Goal: Task Accomplishment & Management: Manage account settings

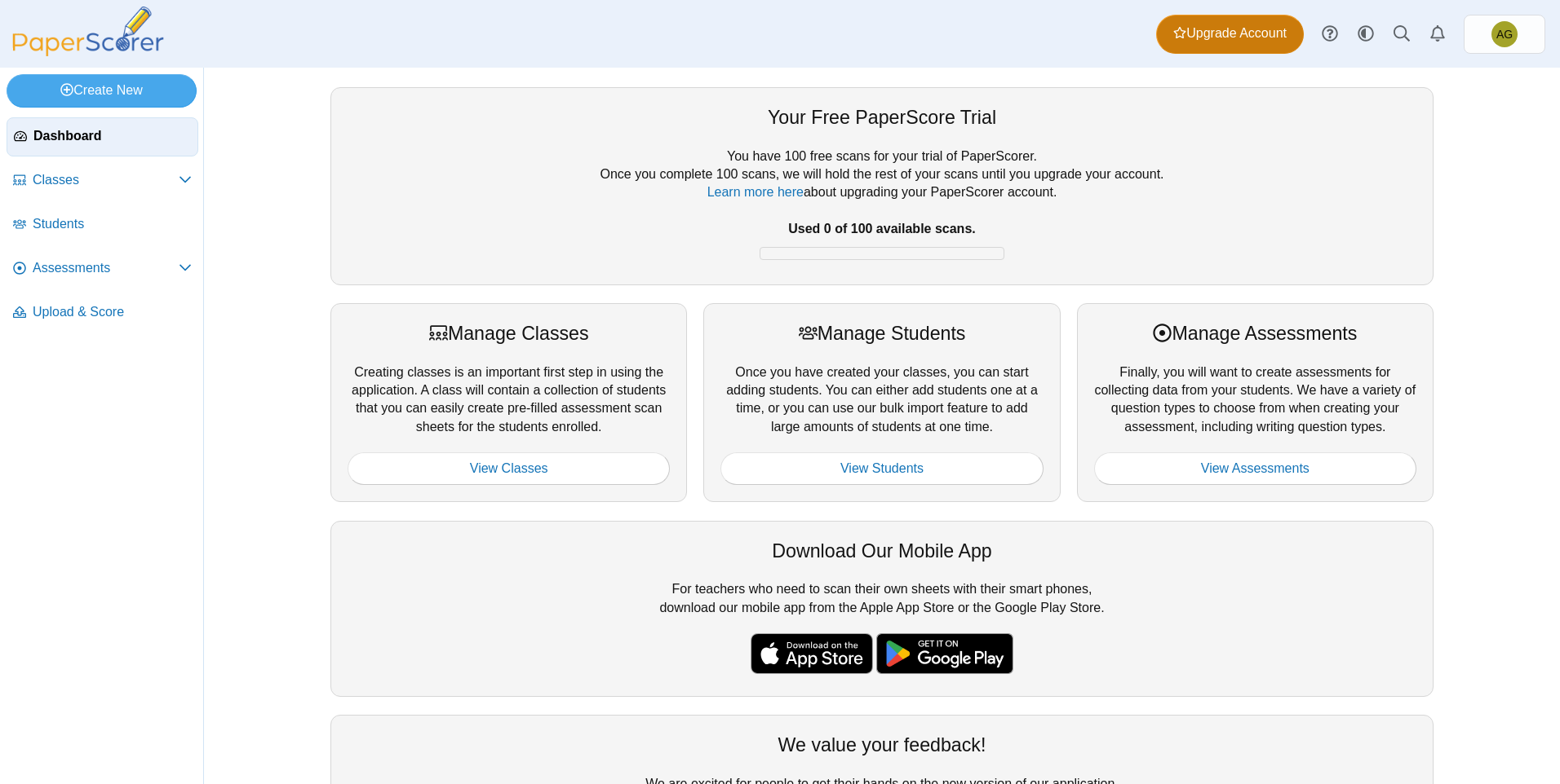
click at [1226, 34] on span "Upgrade Account" at bounding box center [1230, 33] width 114 height 18
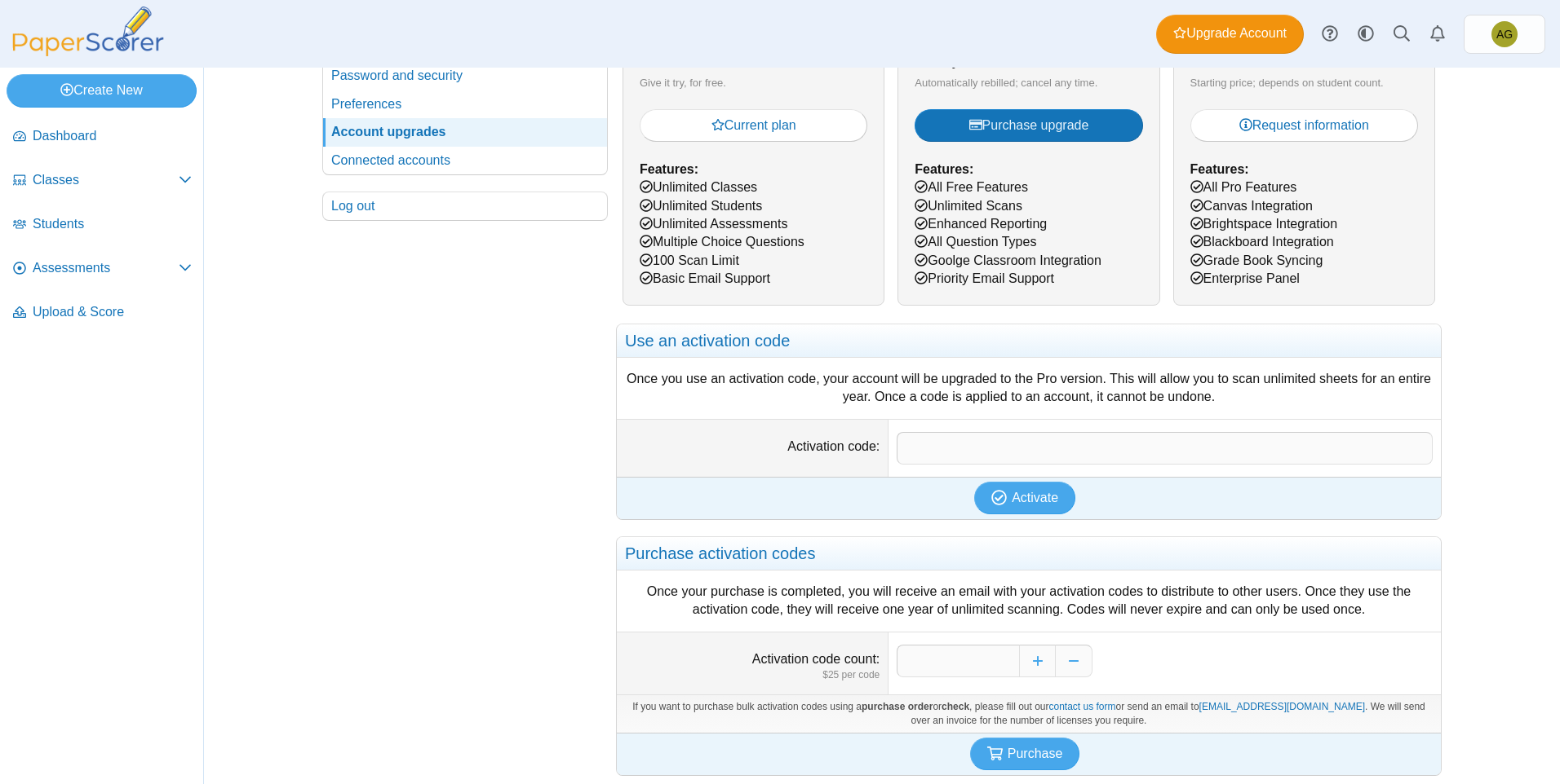
scroll to position [217, 0]
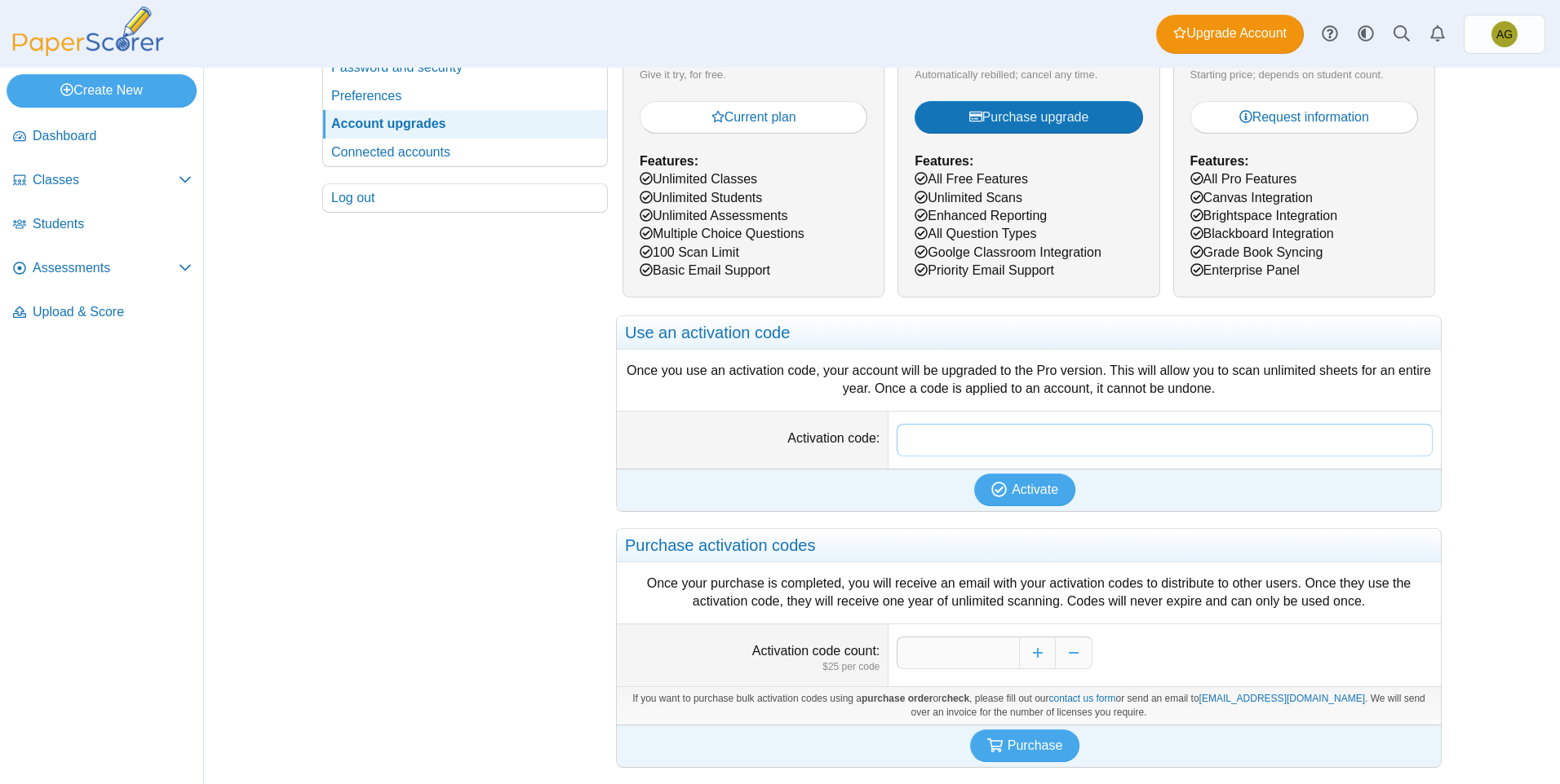
click at [927, 443] on input "Activation code" at bounding box center [1164, 439] width 536 height 32
paste input "**********"
type input "**********"
click at [1040, 484] on span "Activate" at bounding box center [1034, 489] width 46 height 14
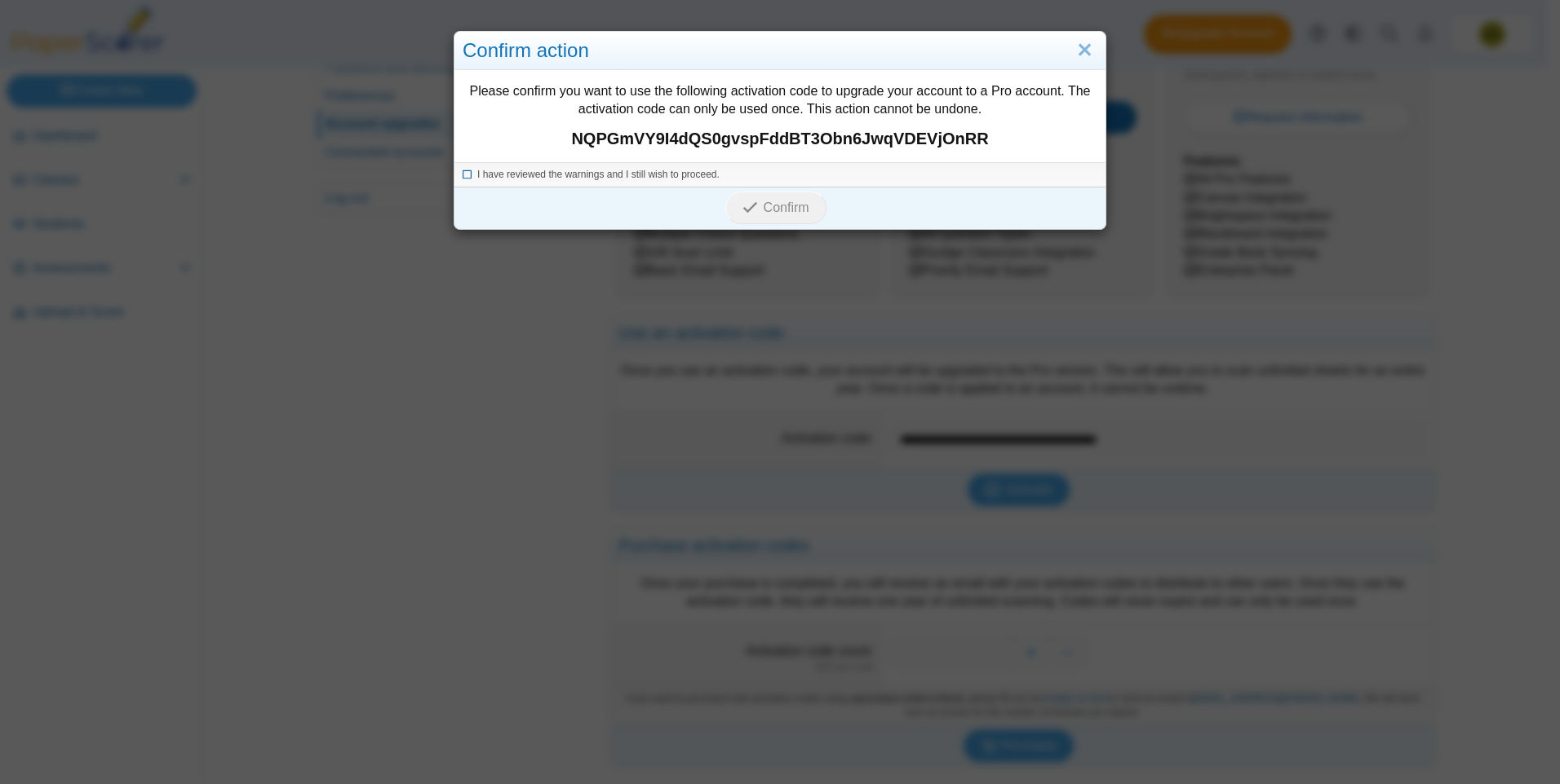
click at [643, 175] on span "I have reviewed the warnings and I still wish to proceed." at bounding box center [597, 174] width 242 height 12
click at [779, 212] on span "Confirm" at bounding box center [786, 208] width 46 height 14
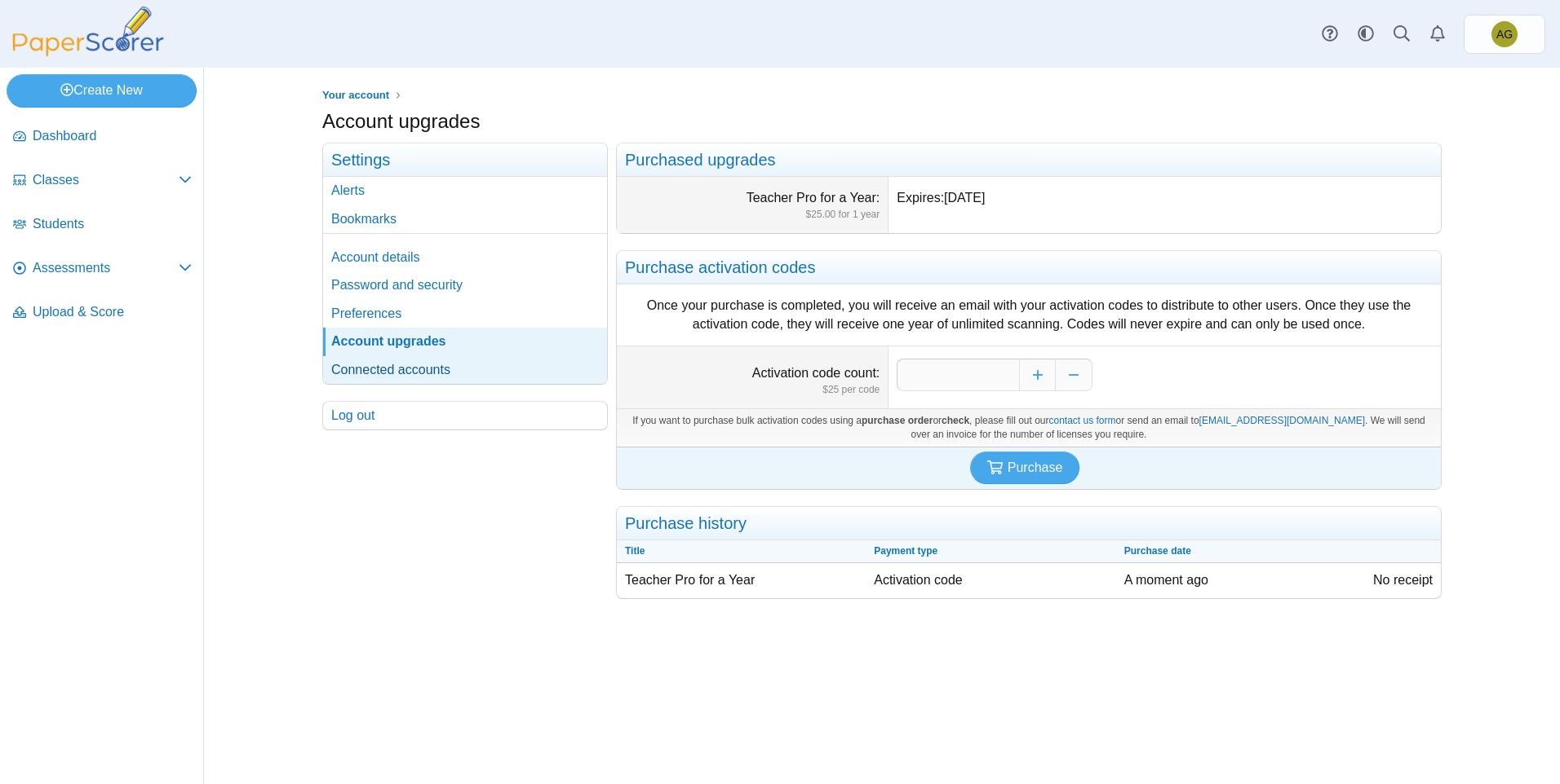
click at [412, 369] on link "Connected accounts" at bounding box center [465, 370] width 284 height 27
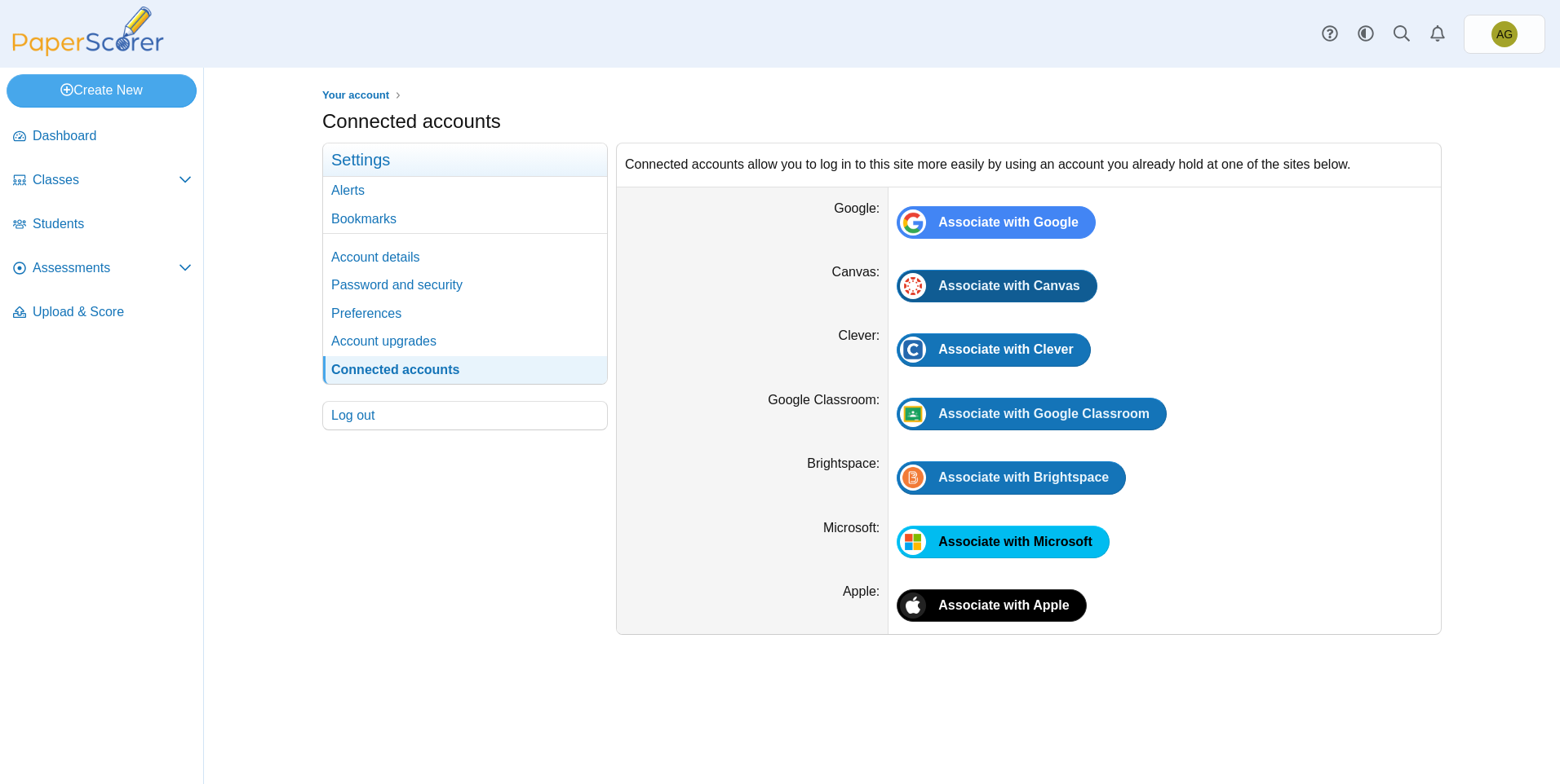
click at [1016, 284] on span "Associate with Canvas" at bounding box center [1009, 286] width 141 height 14
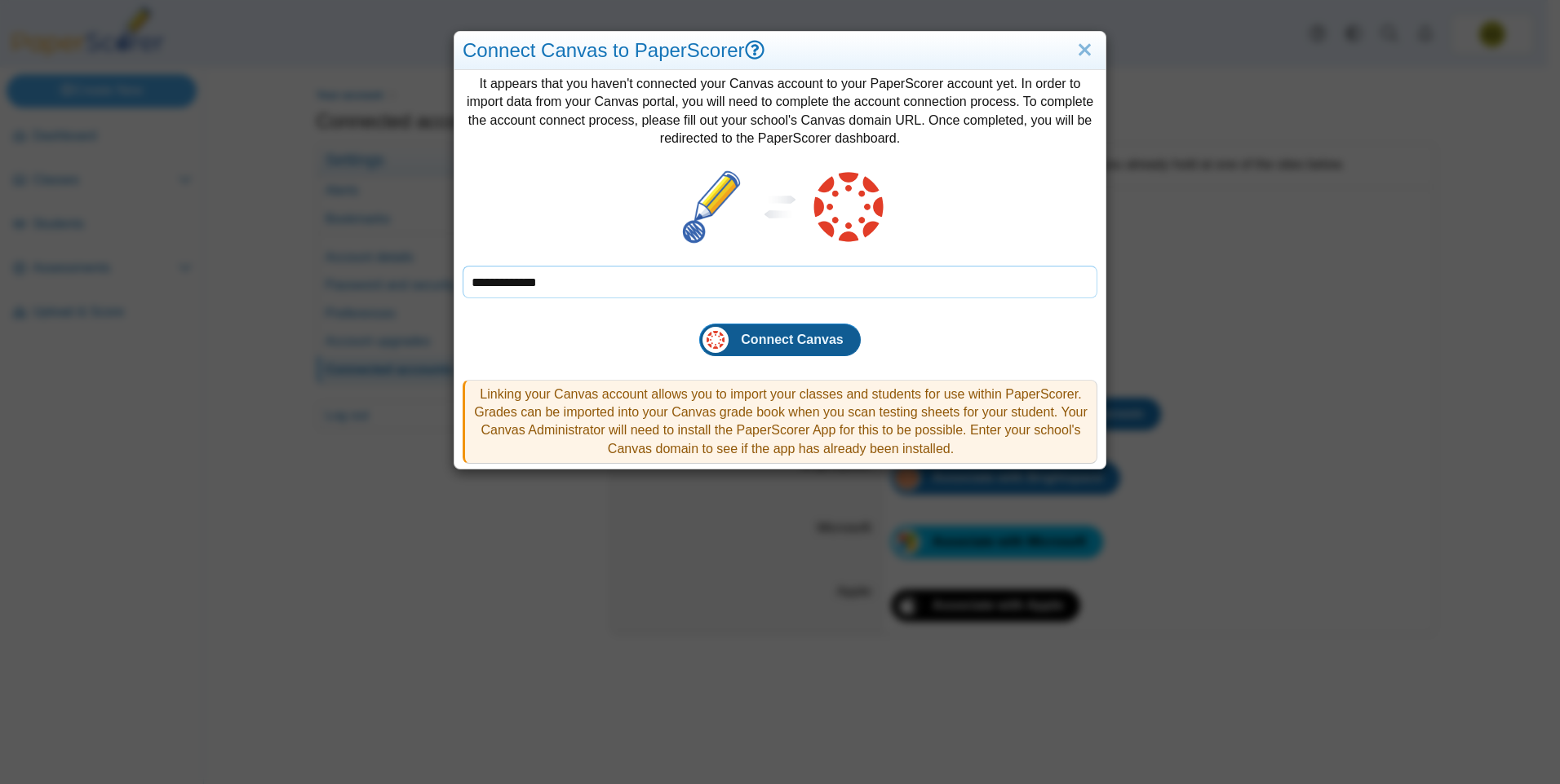
type input "**********"
click at [759, 342] on span "Connect Canvas" at bounding box center [792, 340] width 102 height 14
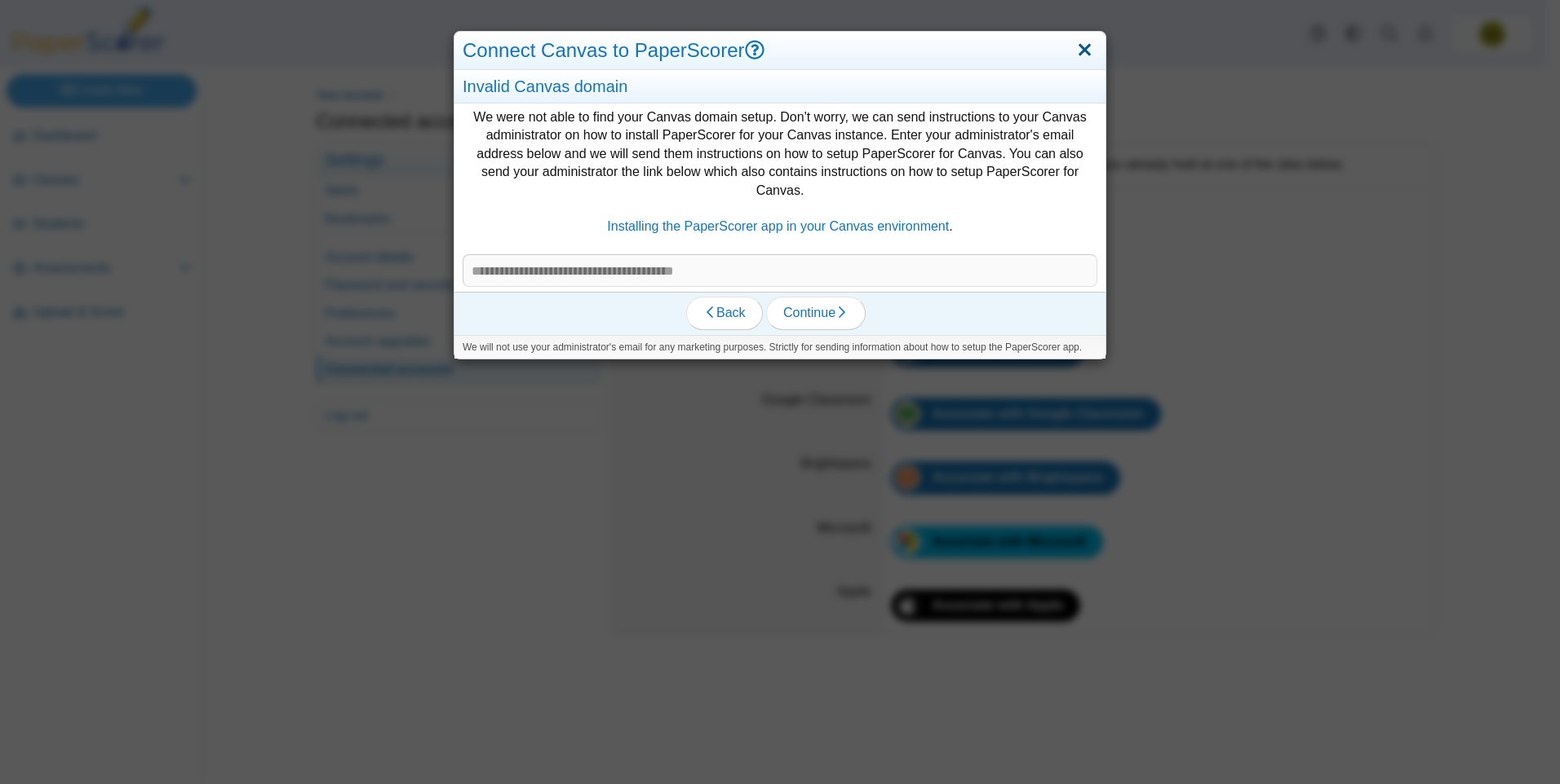
click at [1076, 53] on link "Close" at bounding box center [1085, 50] width 25 height 27
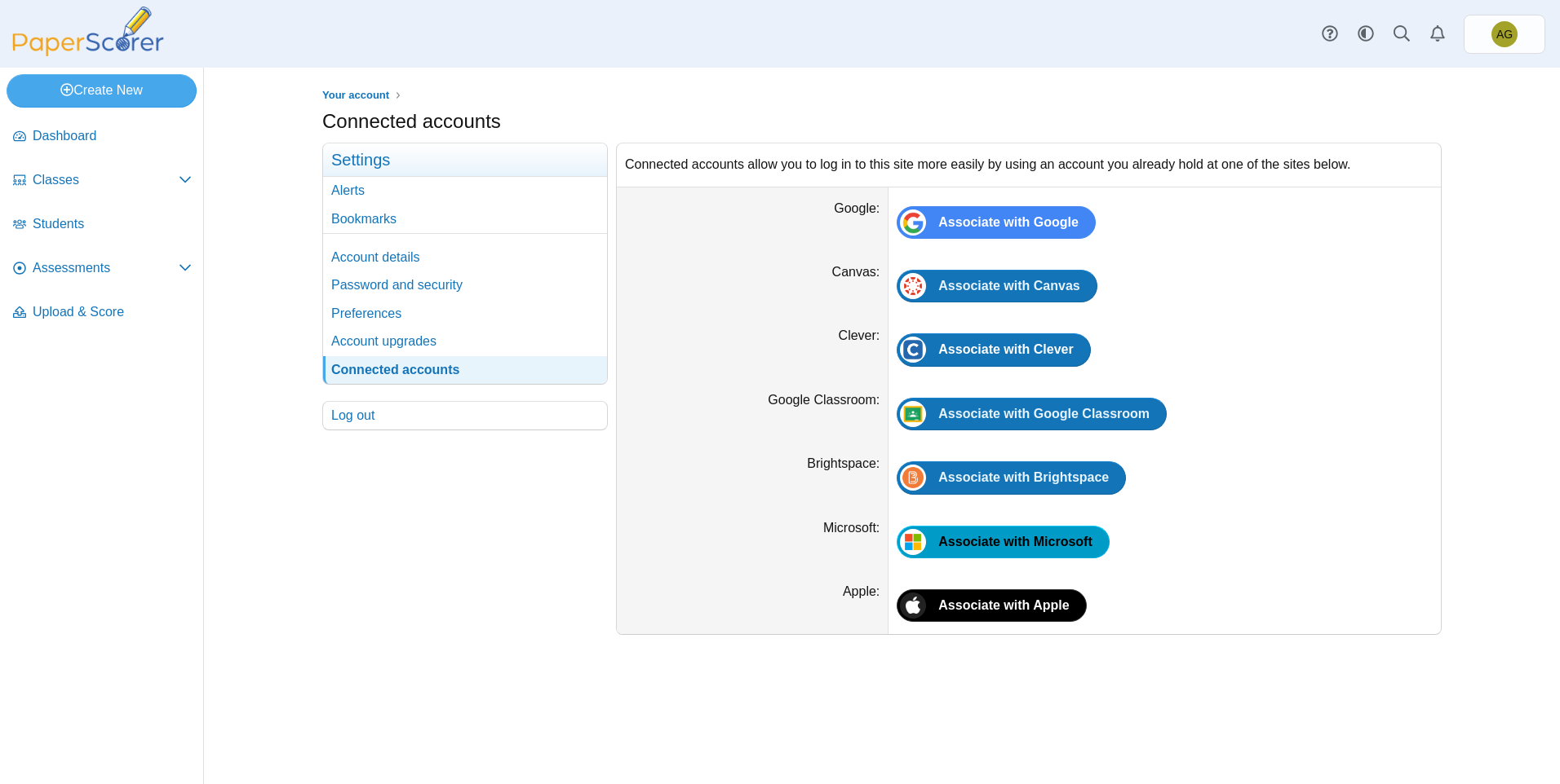
click at [991, 536] on span "Associate with Microsoft" at bounding box center [1015, 542] width 154 height 14
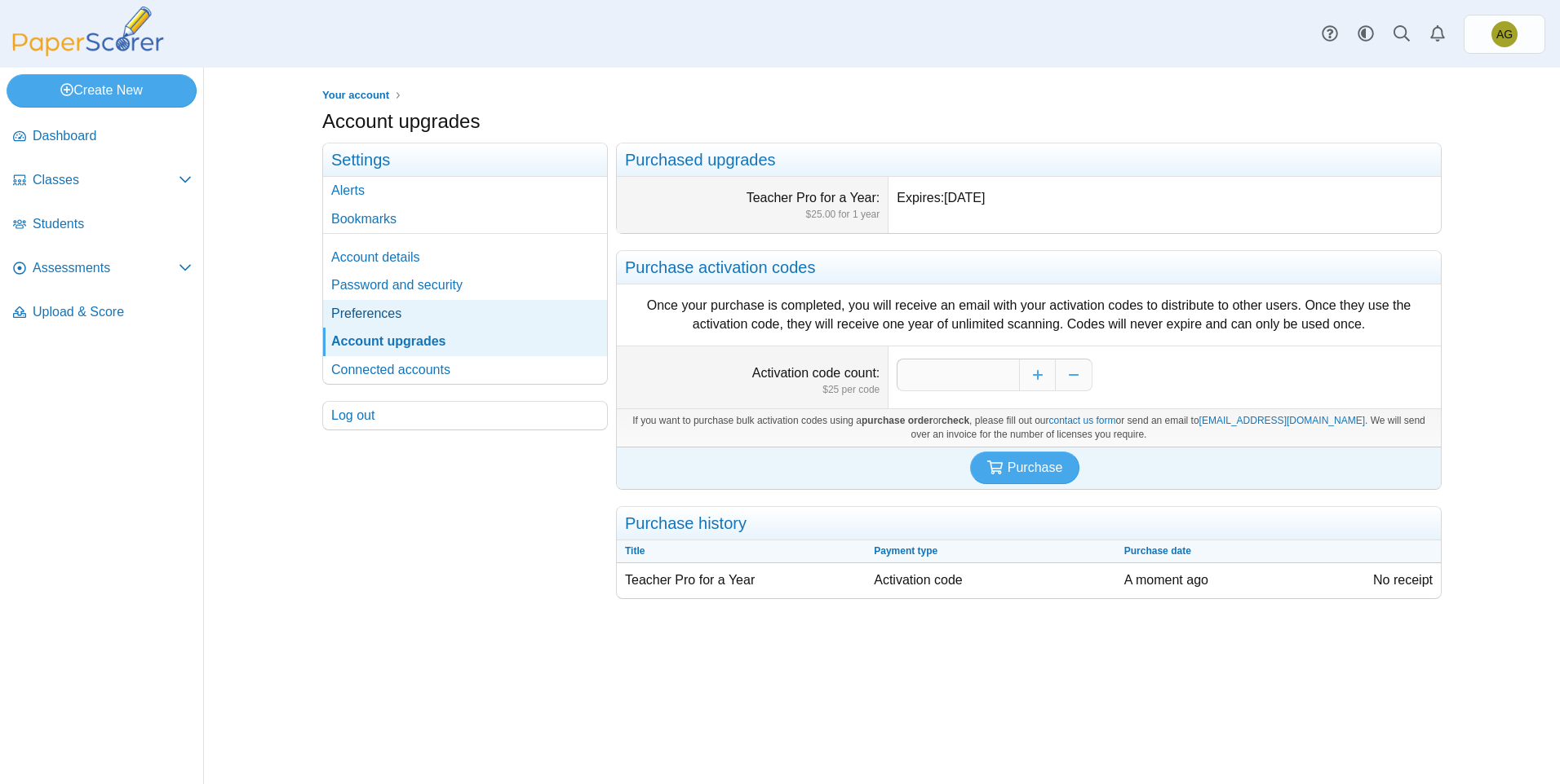
click at [403, 320] on link "Preferences" at bounding box center [465, 314] width 284 height 27
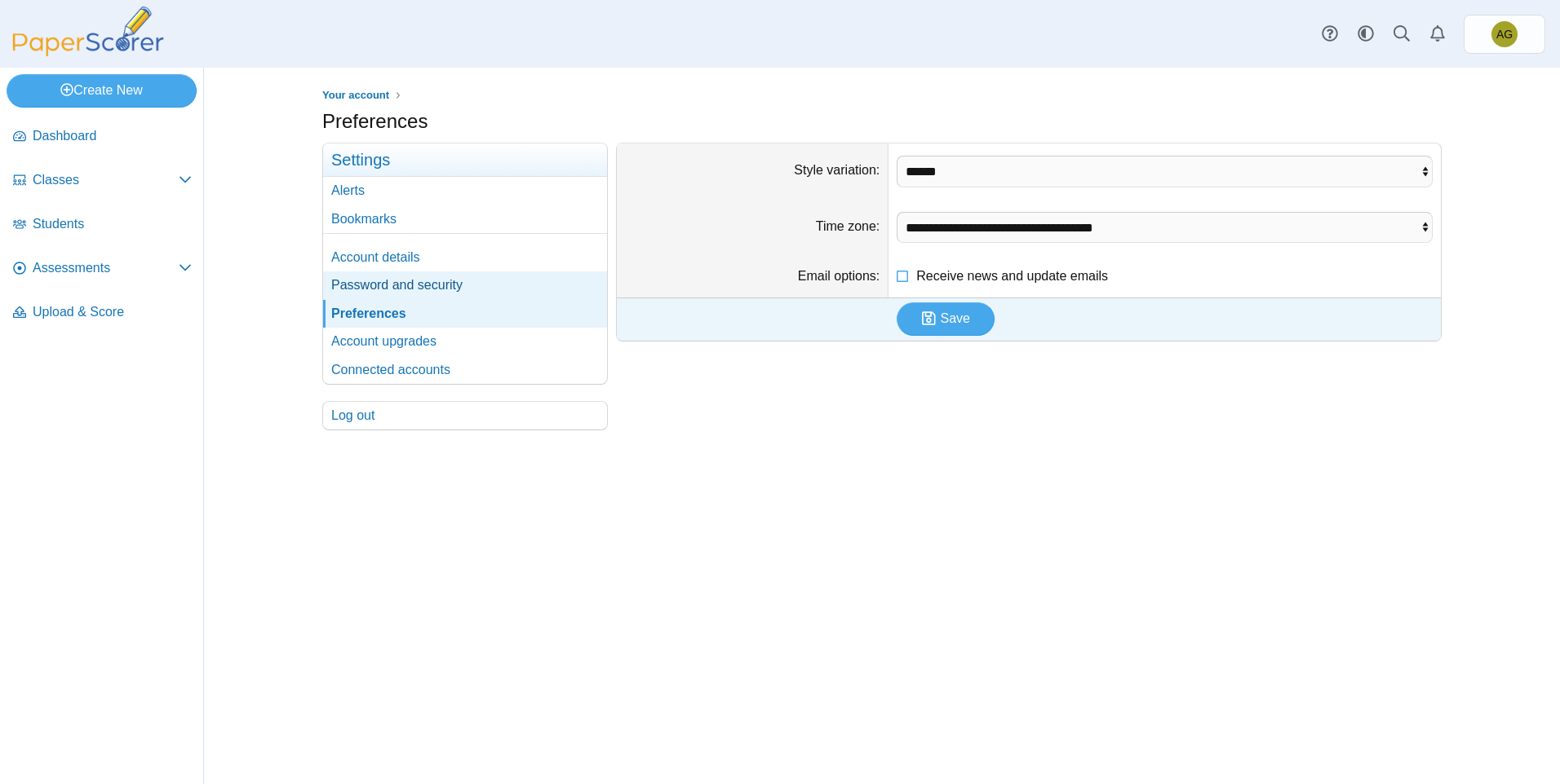
click at [461, 296] on link "Password and security" at bounding box center [465, 285] width 284 height 27
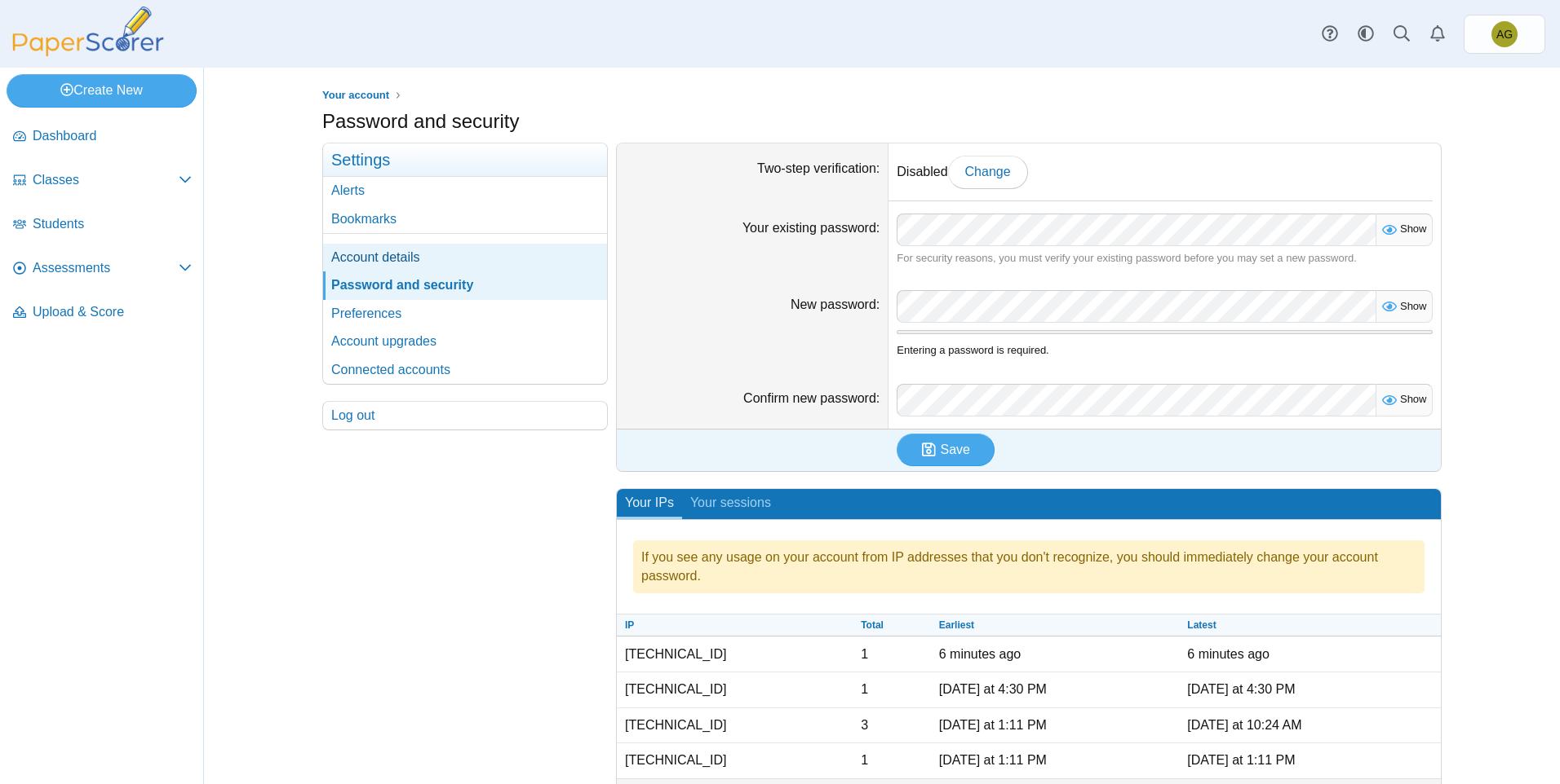
click at [425, 252] on link "Account details" at bounding box center [465, 257] width 284 height 27
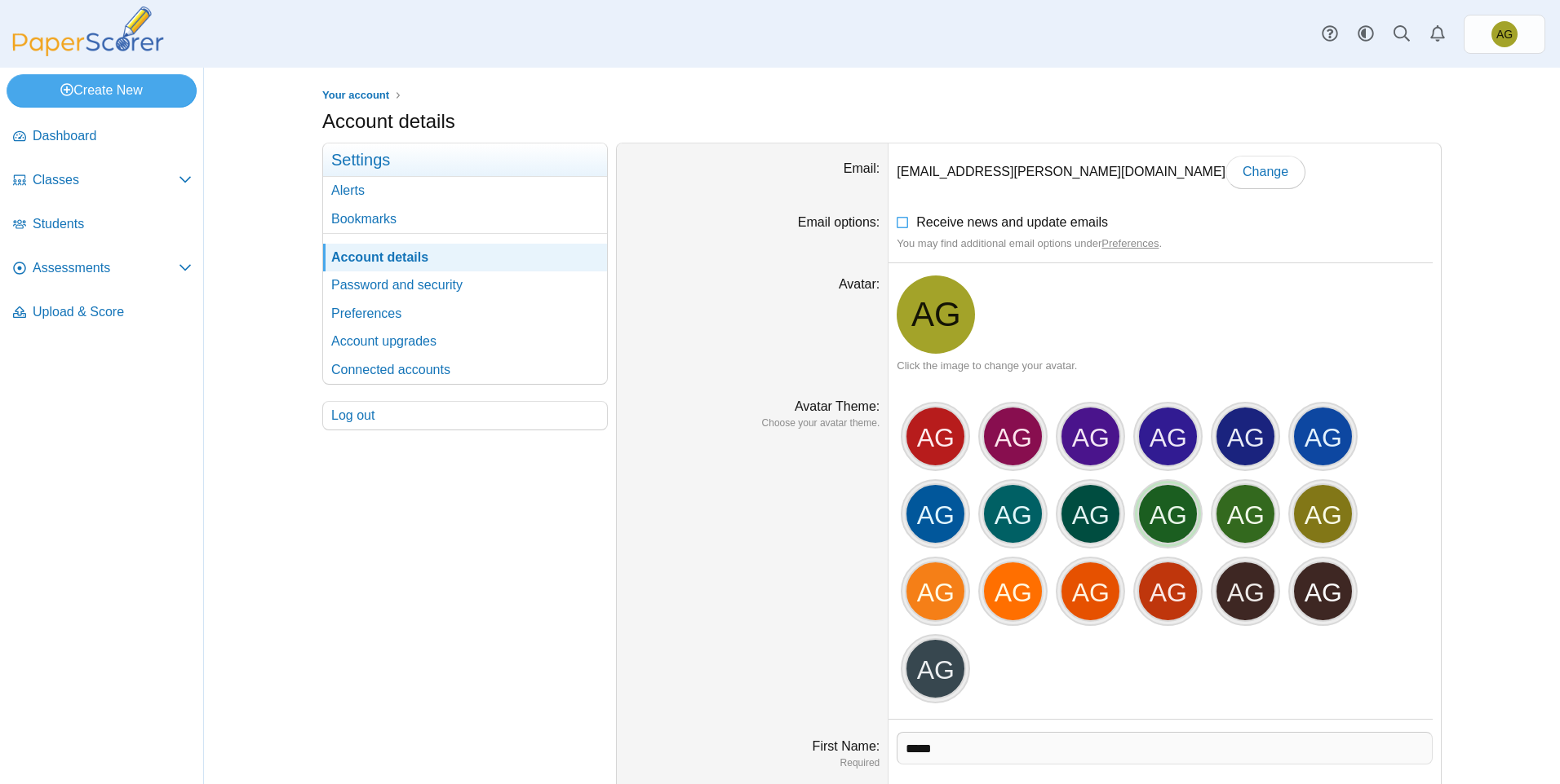
click at [1165, 516] on div "AG" at bounding box center [1167, 514] width 61 height 61
click at [1169, 518] on div "AG" at bounding box center [1167, 514] width 61 height 61
click at [933, 324] on span "AG" at bounding box center [936, 314] width 50 height 34
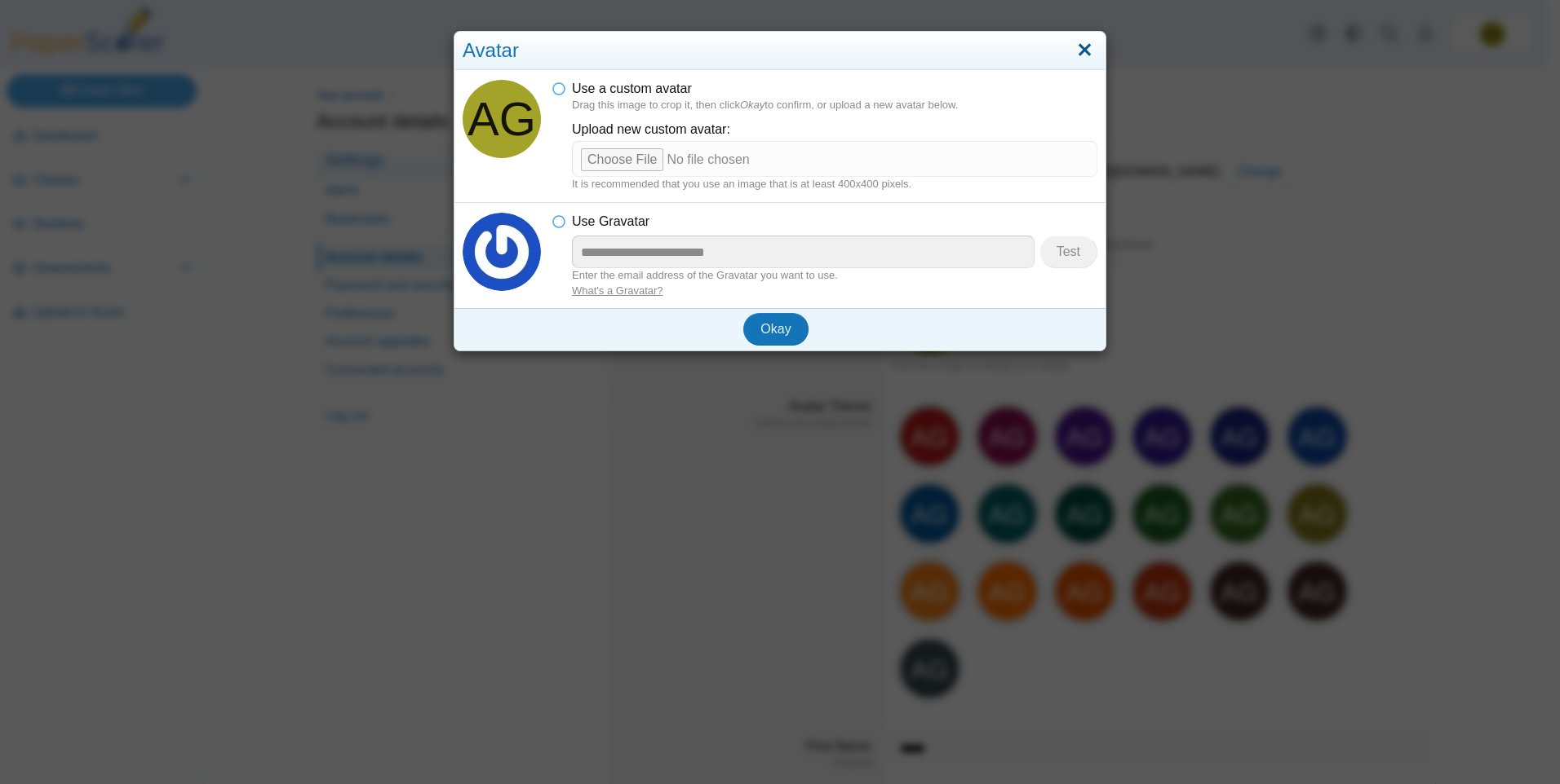
click at [1079, 43] on link "Close" at bounding box center [1085, 50] width 25 height 27
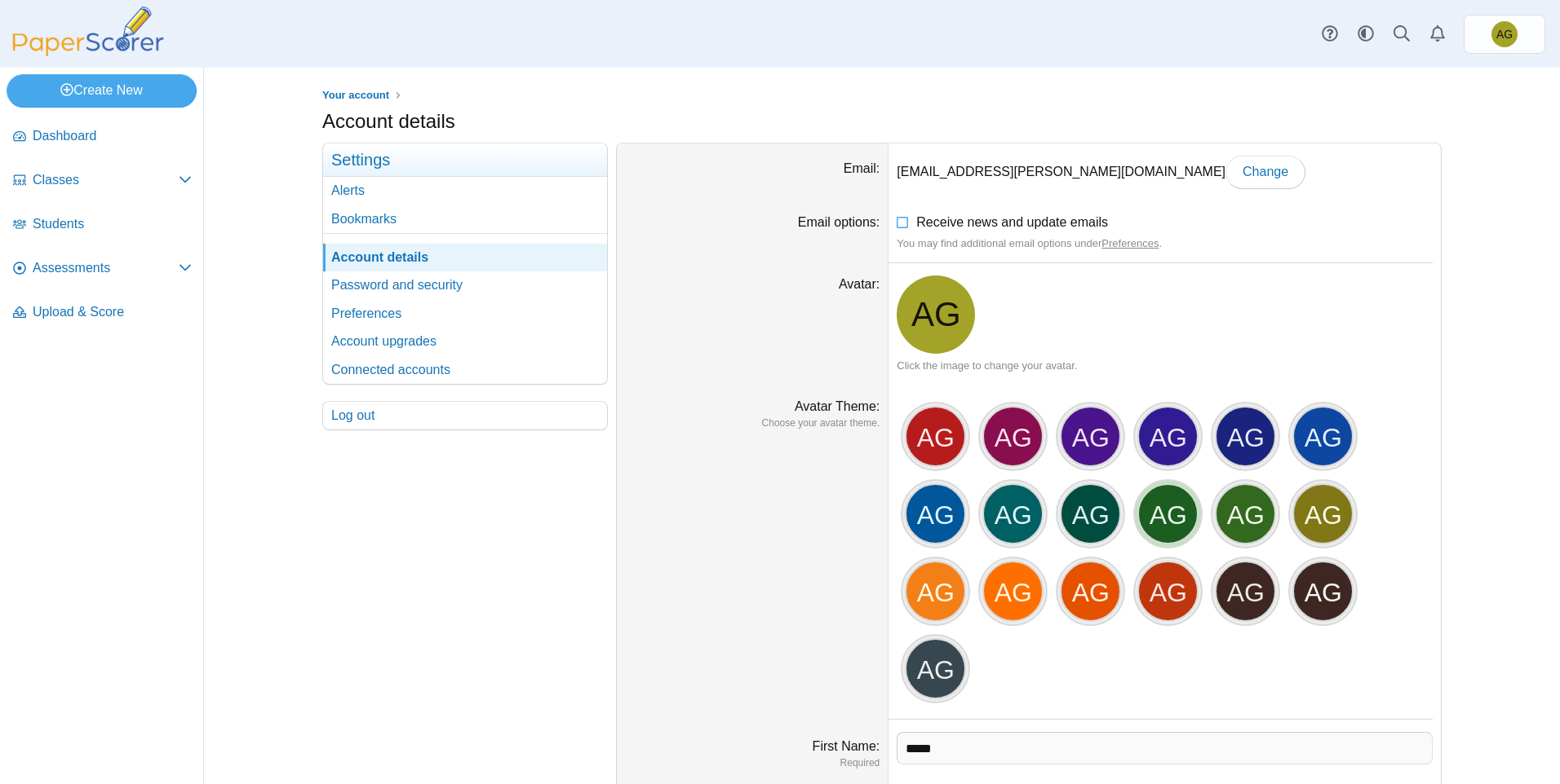
click at [1157, 520] on div "AG" at bounding box center [1167, 514] width 61 height 61
click at [1079, 524] on div "AG" at bounding box center [1090, 514] width 61 height 61
click at [1078, 524] on div "AG" at bounding box center [1090, 514] width 61 height 61
drag, startPoint x: 1078, startPoint y: 524, endPoint x: 1048, endPoint y: 317, distance: 209.2
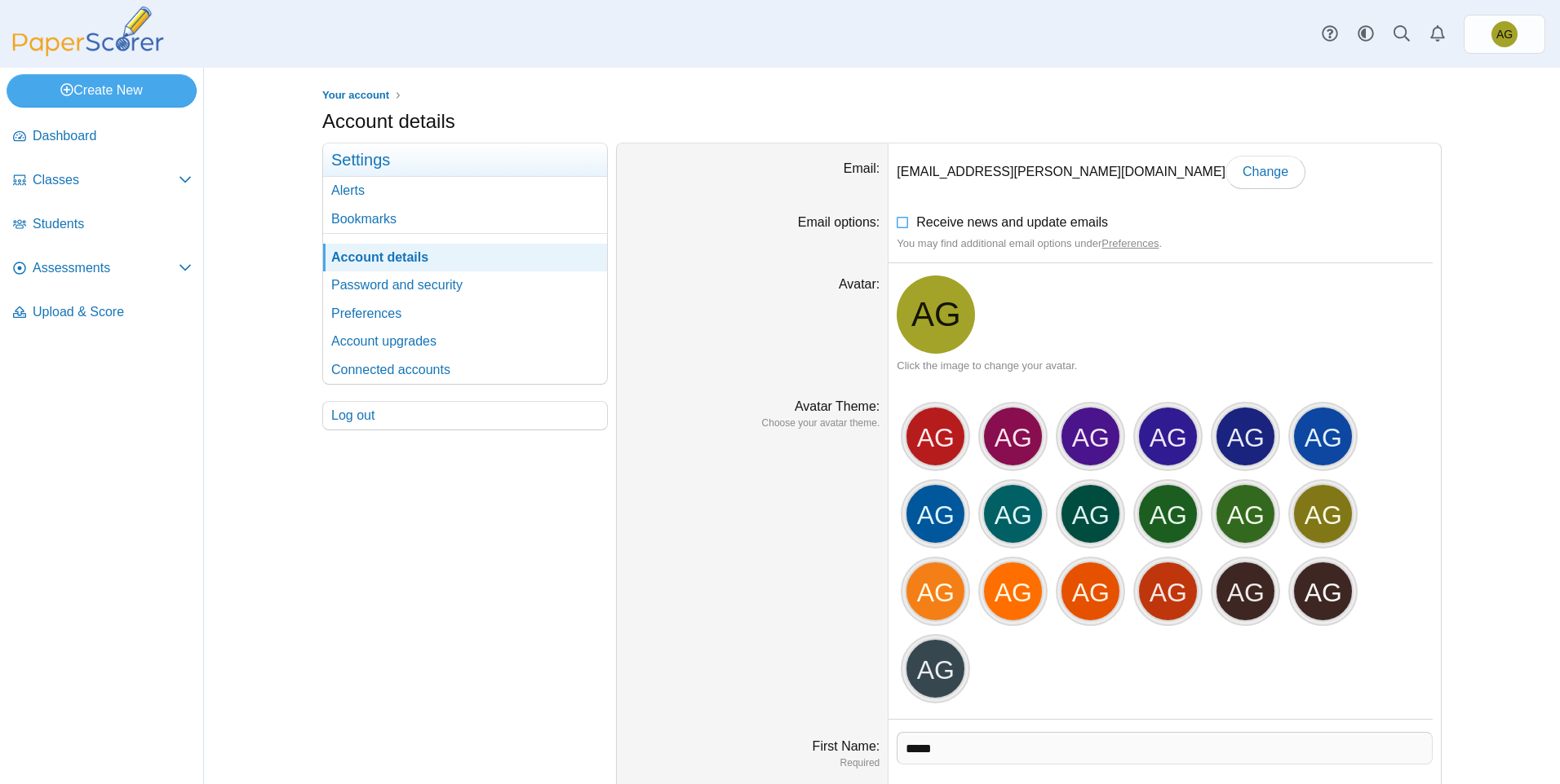
click at [1048, 317] on dd "AG Click the image to change your avatar." at bounding box center [1164, 324] width 552 height 122
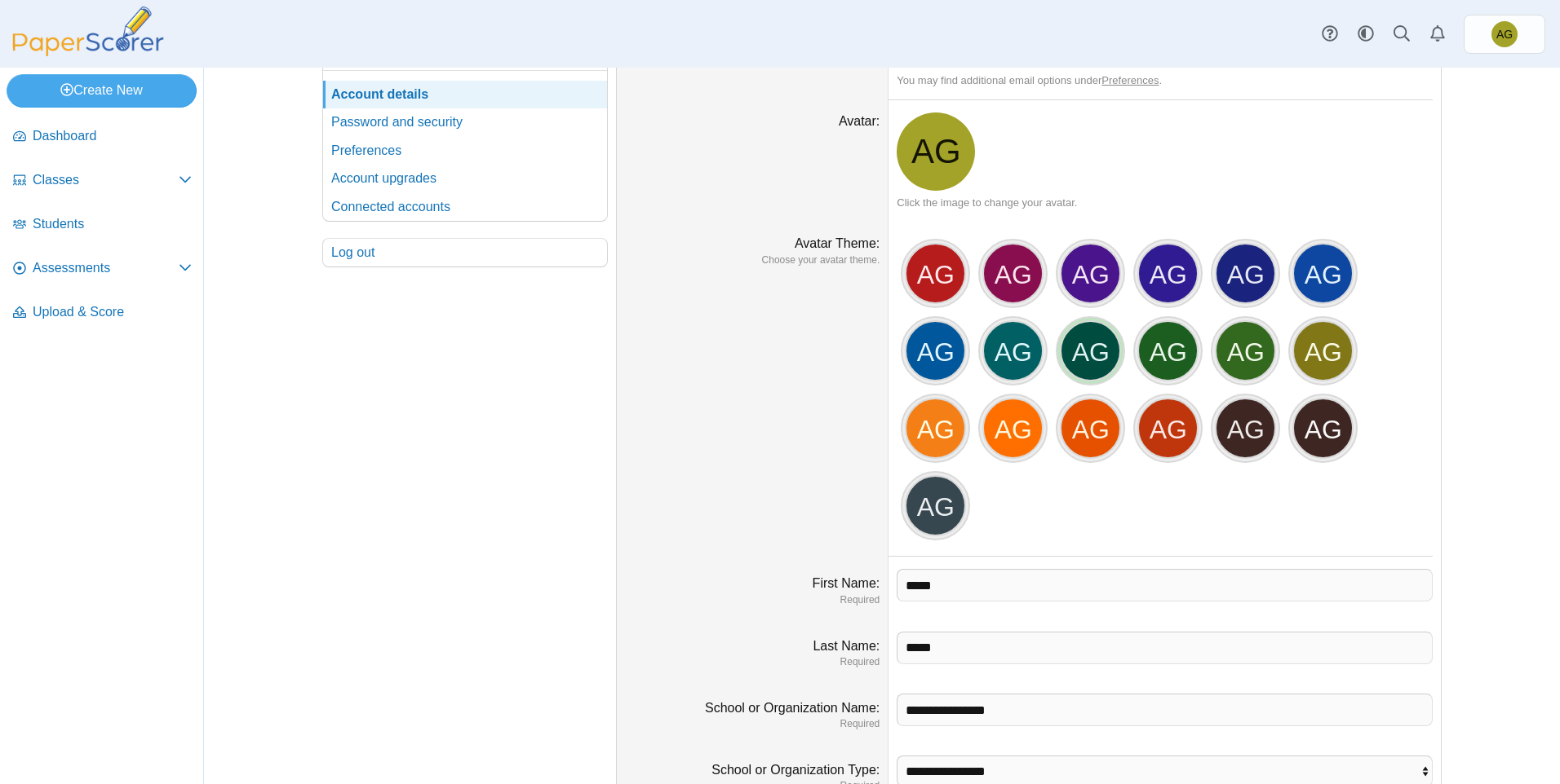
click at [1084, 338] on div "AG" at bounding box center [1090, 350] width 61 height 61
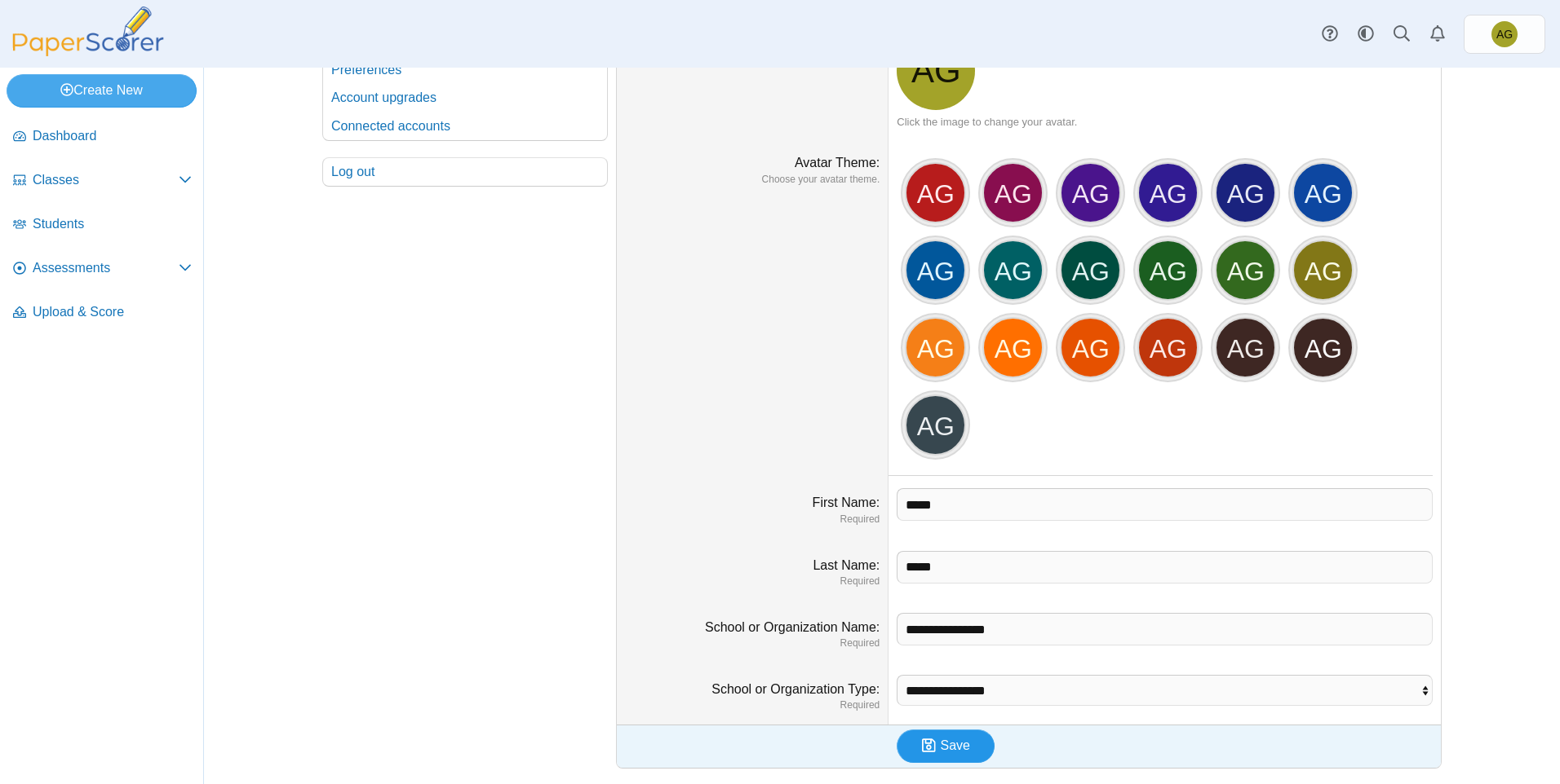
click at [932, 754] on icon "submit" at bounding box center [930, 746] width 19 height 18
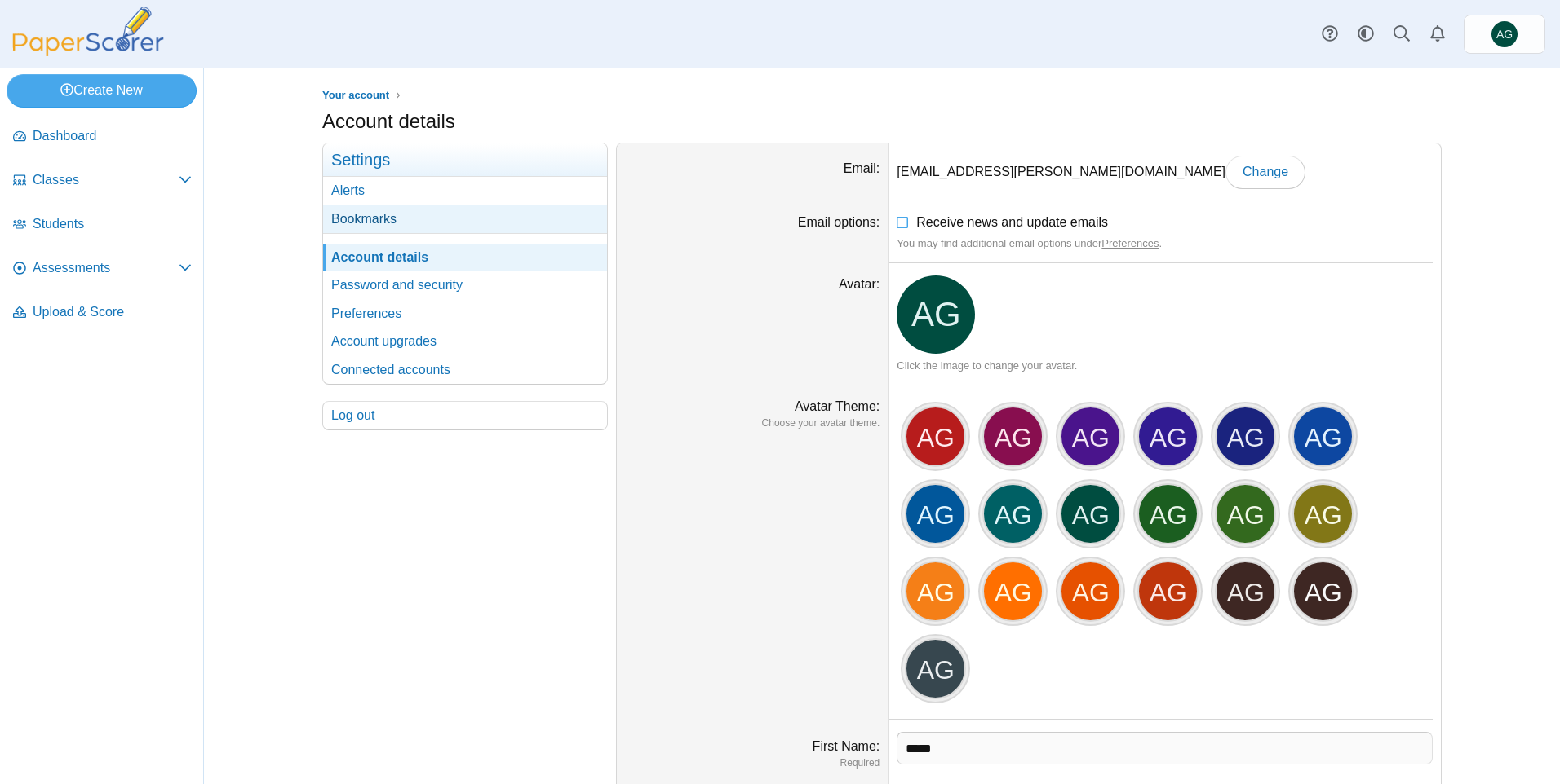
click at [423, 229] on link "Bookmarks" at bounding box center [465, 219] width 284 height 27
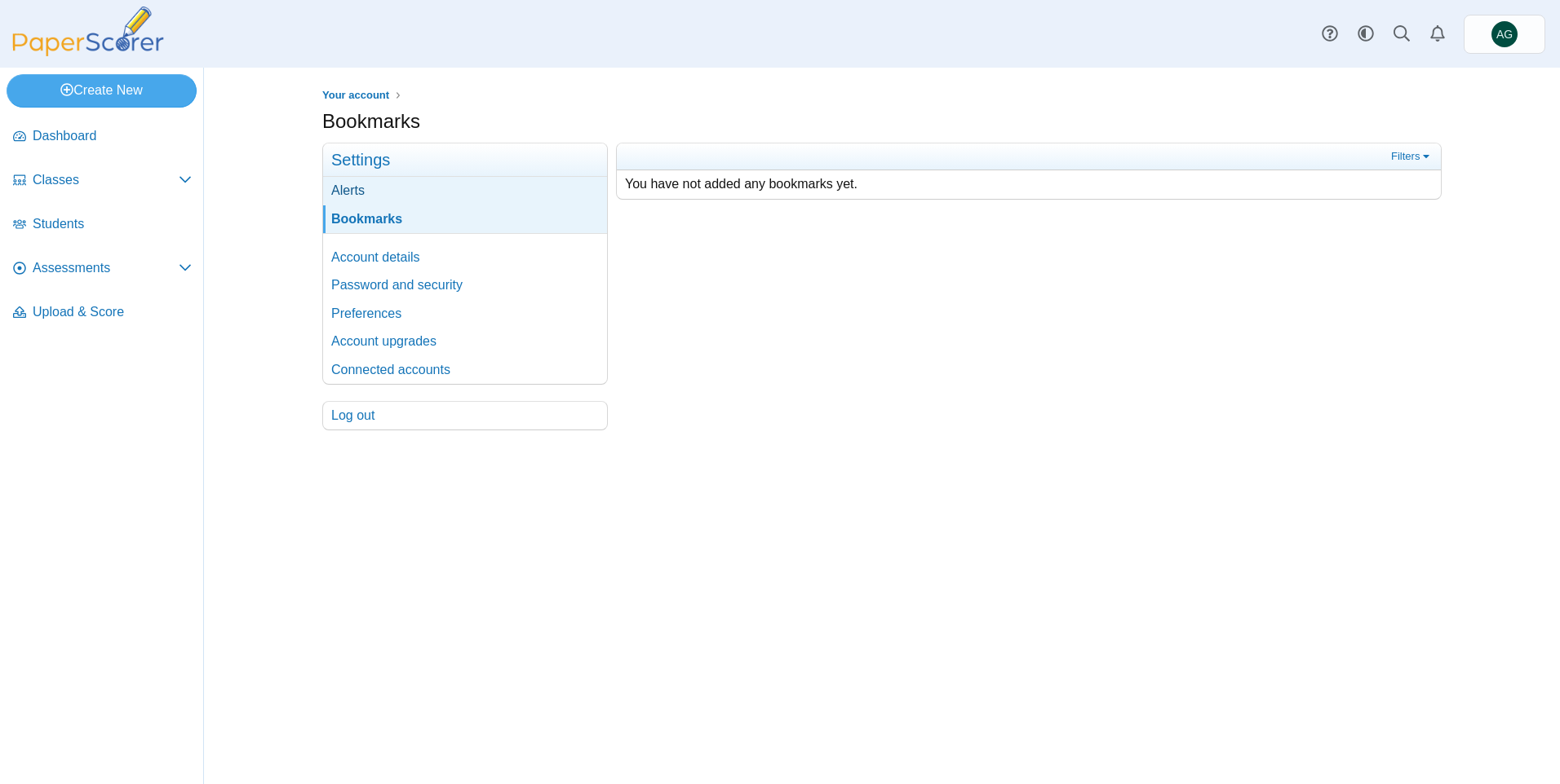
click at [408, 199] on link "Alerts" at bounding box center [465, 191] width 284 height 27
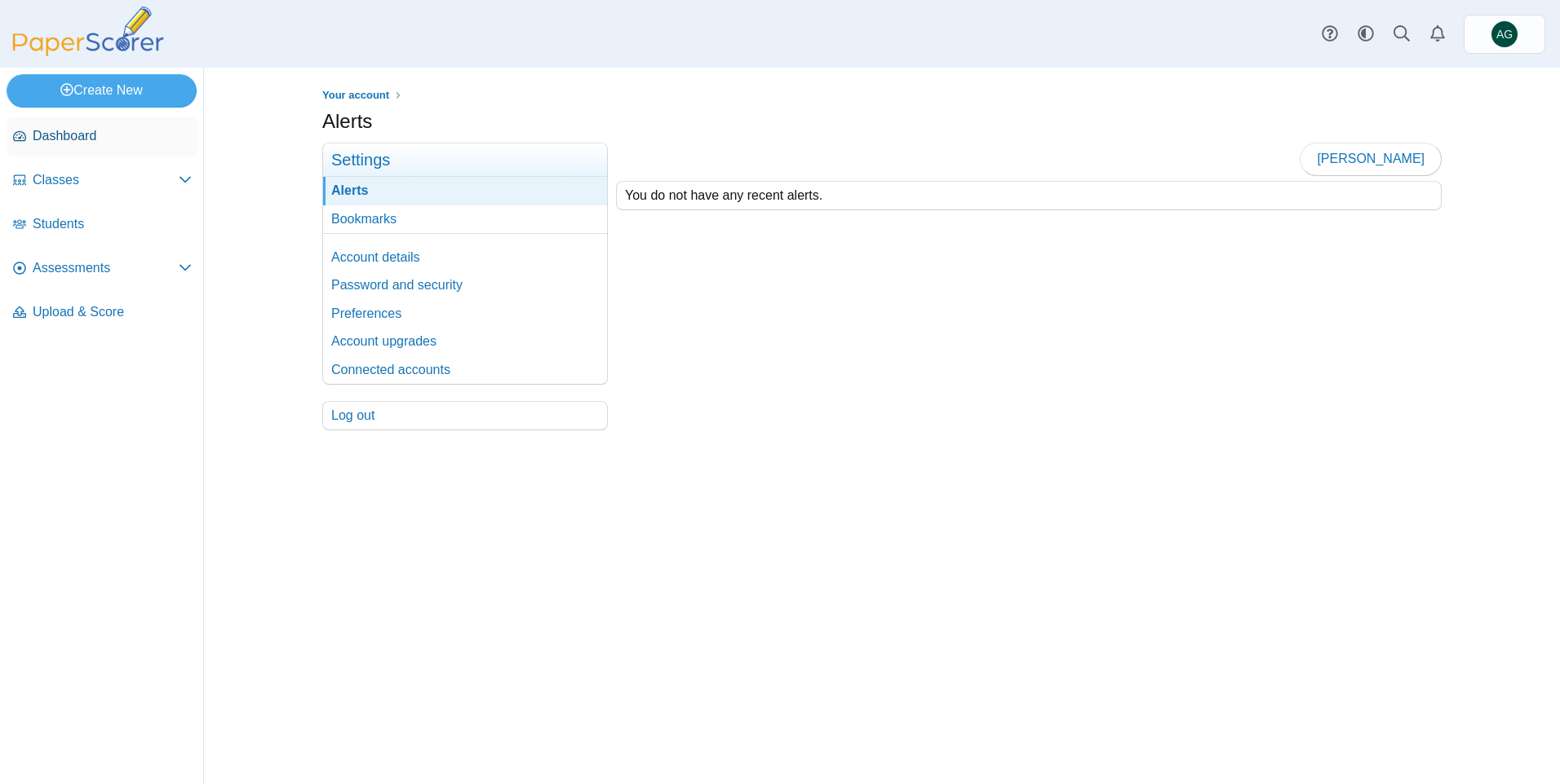
click at [100, 124] on link "Dashboard" at bounding box center [103, 137] width 192 height 39
